Goal: Navigation & Orientation: Find specific page/section

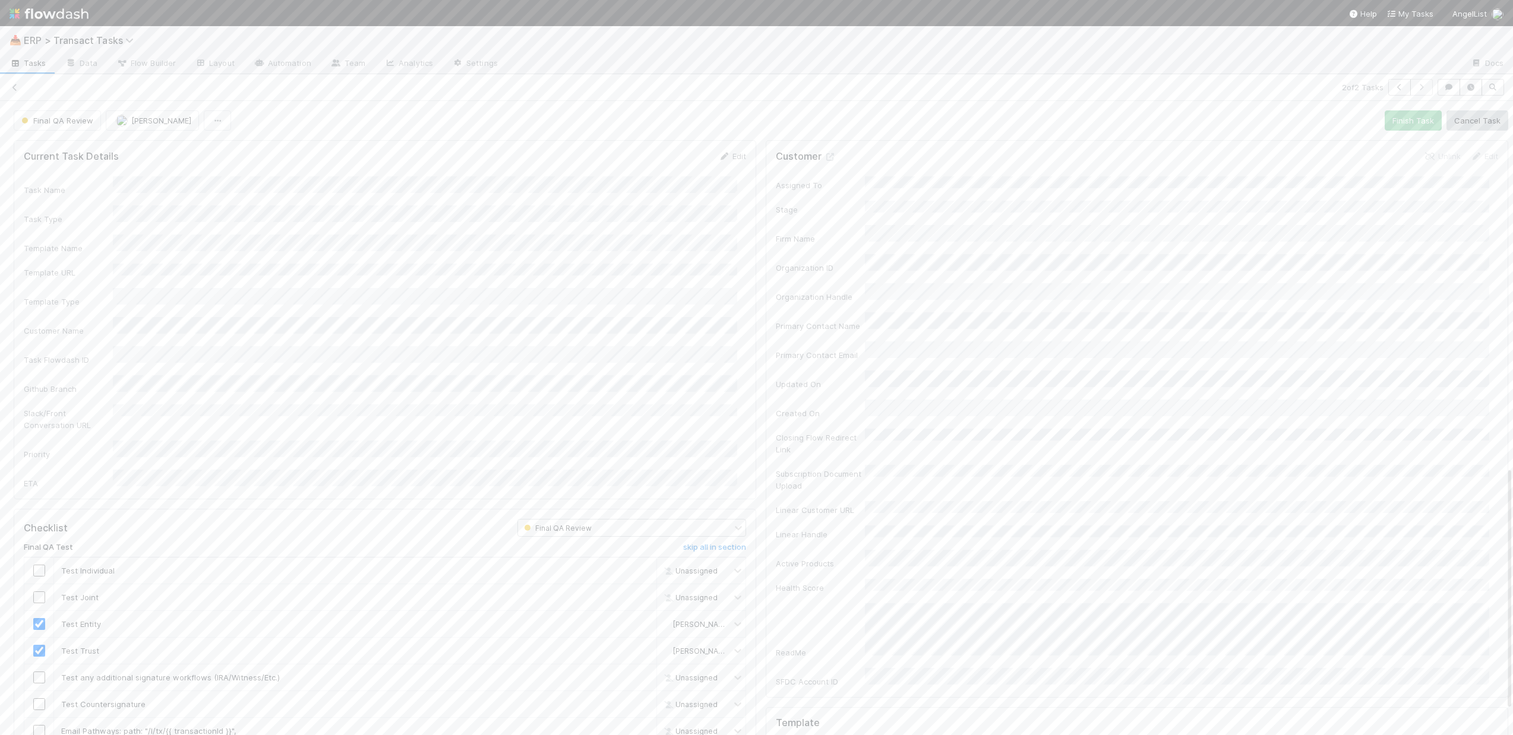
scroll to position [953, 0]
click at [124, 43] on span "ERP > Transact Tasks" at bounding box center [82, 40] width 116 height 12
click at [233, 34] on div "Search workflows" at bounding box center [756, 367] width 1513 height 735
click at [8, 88] on div "2 of 2 Tasks" at bounding box center [756, 87] width 1513 height 17
click at [13, 86] on icon at bounding box center [15, 88] width 12 height 8
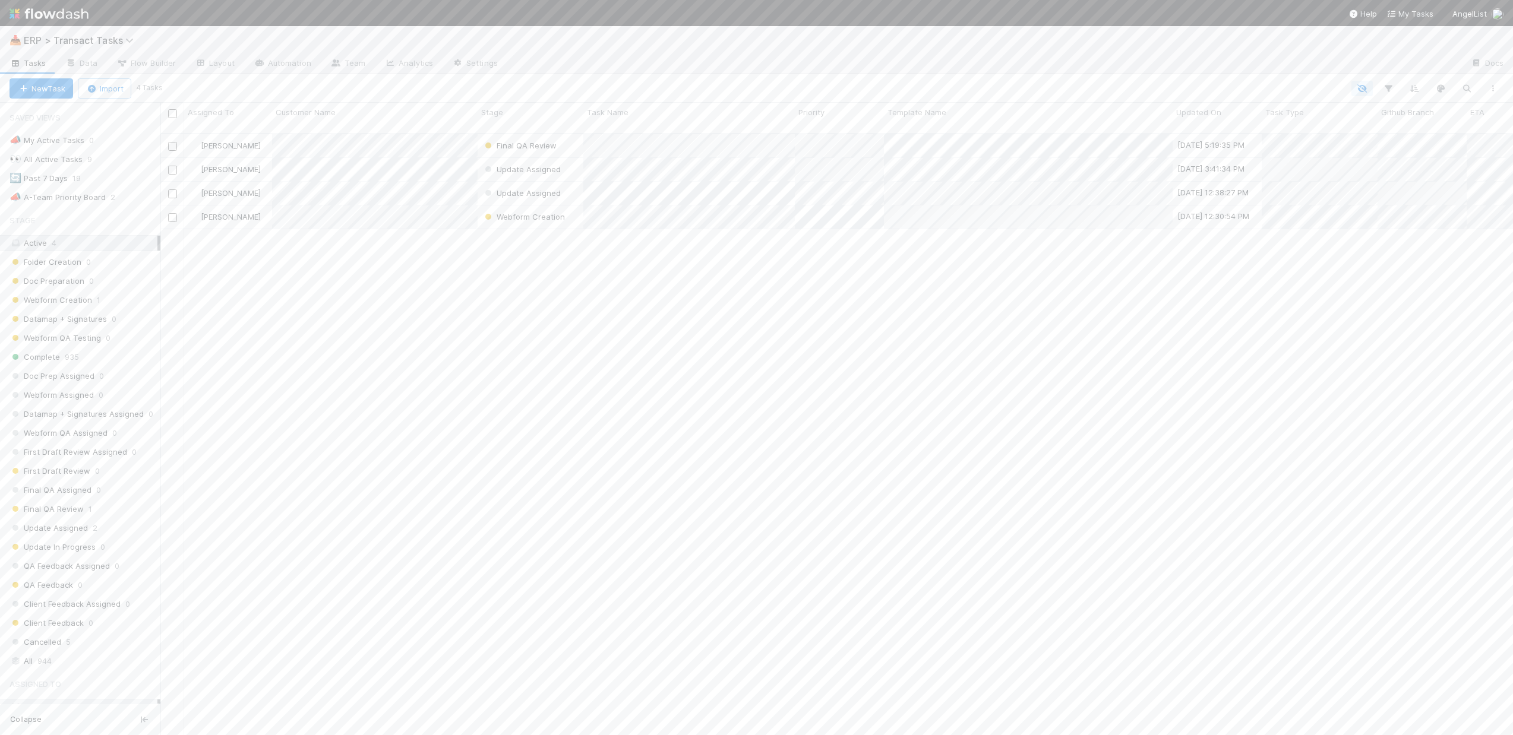
scroll to position [603, 1344]
click at [64, 174] on div "🔄 Past 7 Days" at bounding box center [39, 178] width 58 height 15
click at [41, 661] on span "944" at bounding box center [44, 661] width 14 height 15
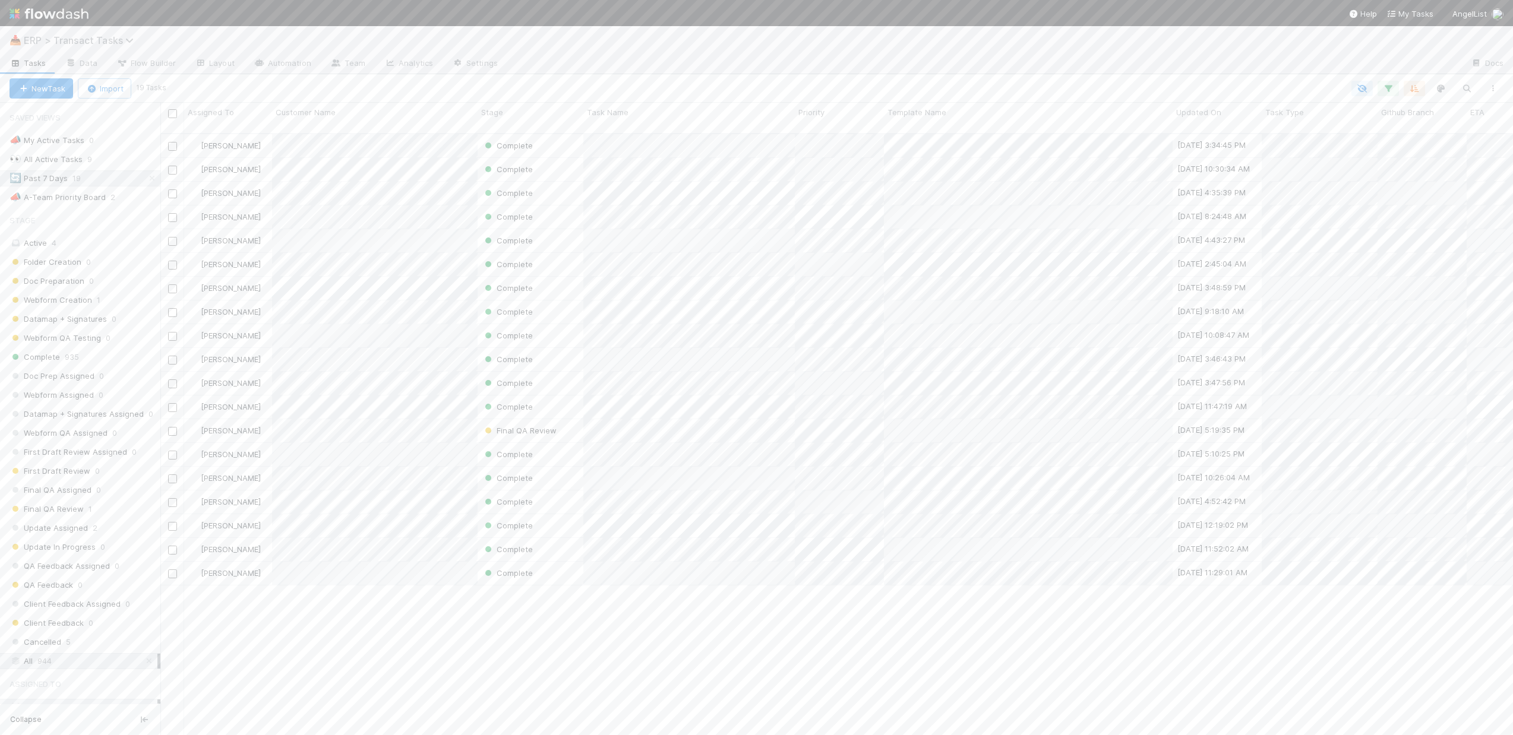
click at [95, 42] on span "ERP > Transact Tasks" at bounding box center [82, 40] width 116 height 12
click at [109, 216] on div "🔗 ERP > Transact Templates" at bounding box center [155, 213] width 283 height 12
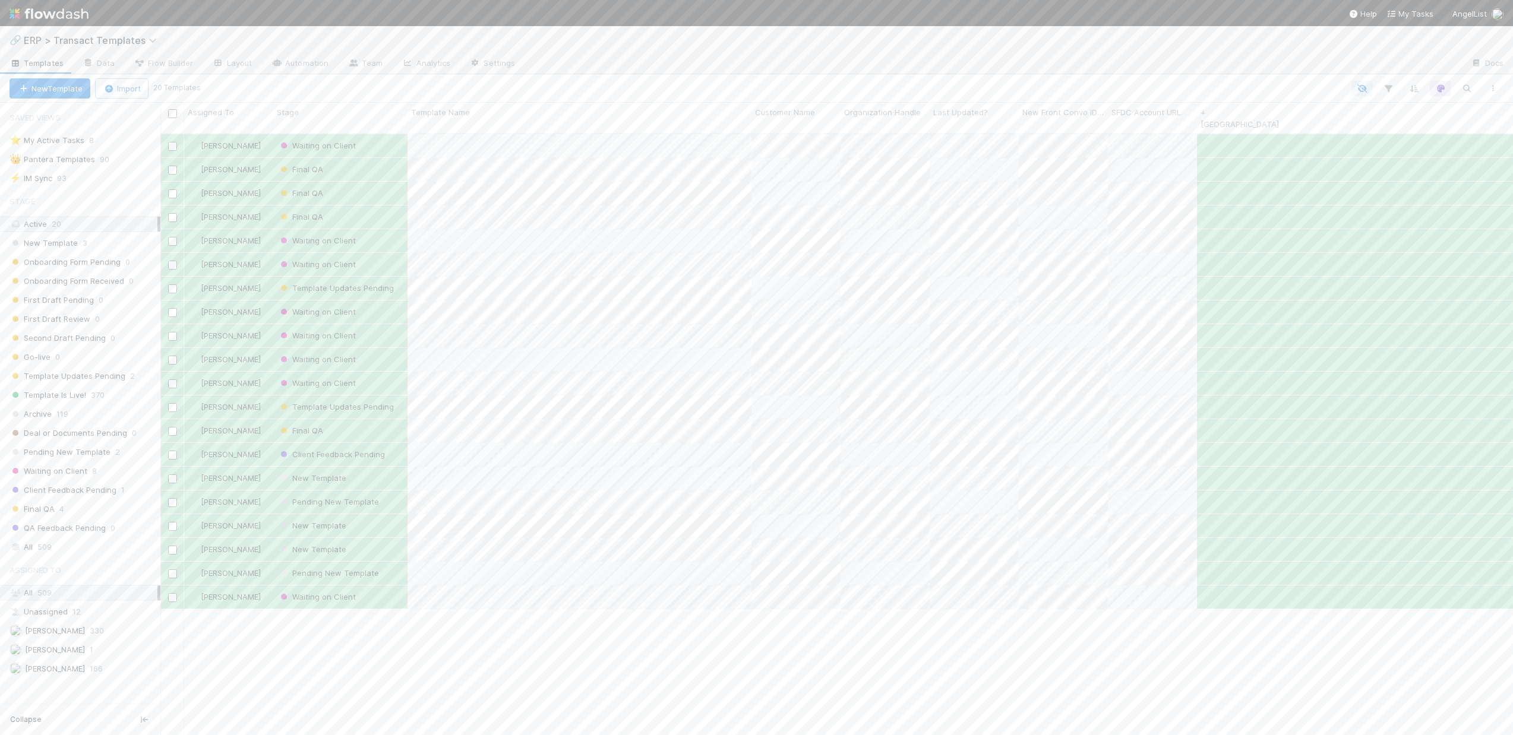
scroll to position [603, 1344]
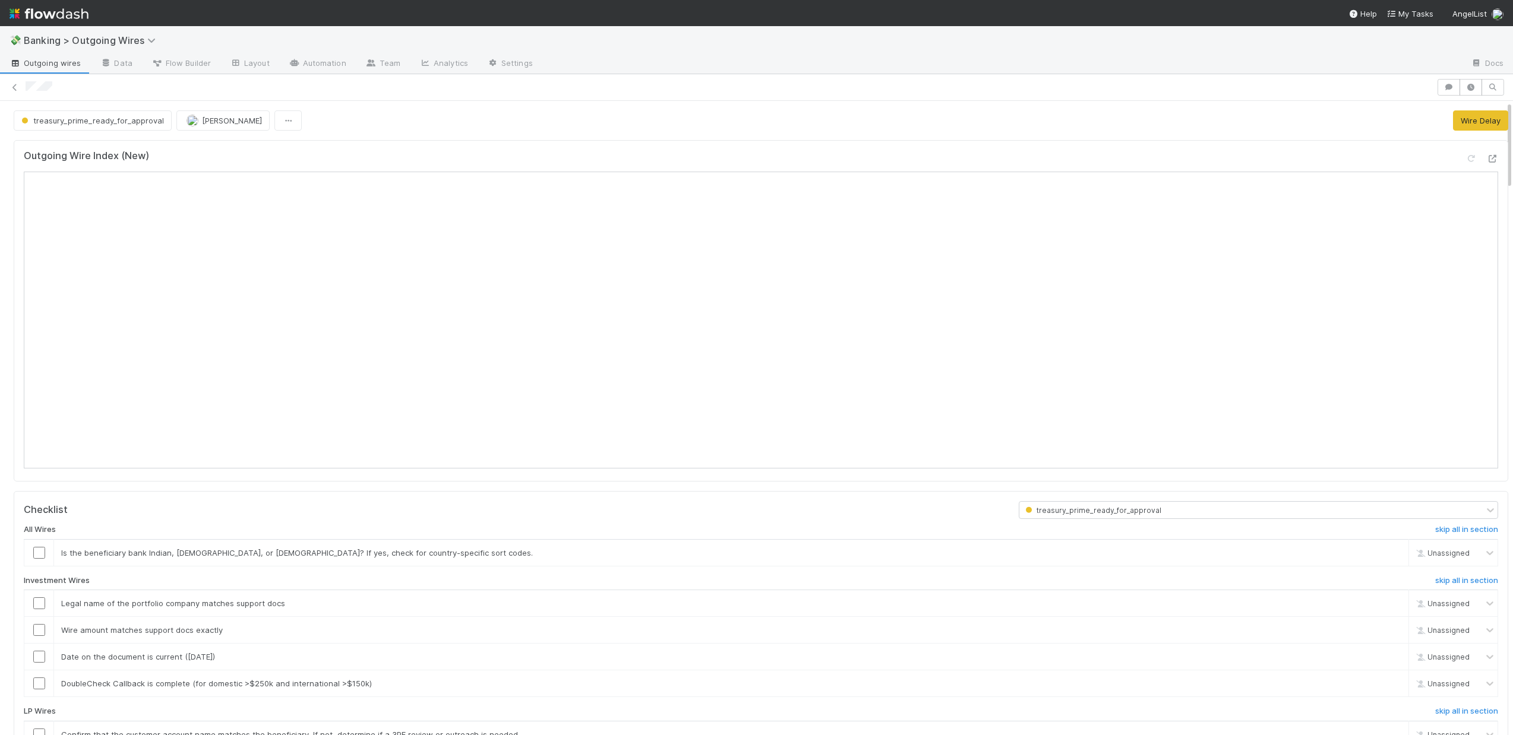
scroll to position [0, 4]
